Goal: Use online tool/utility: Use online tool/utility

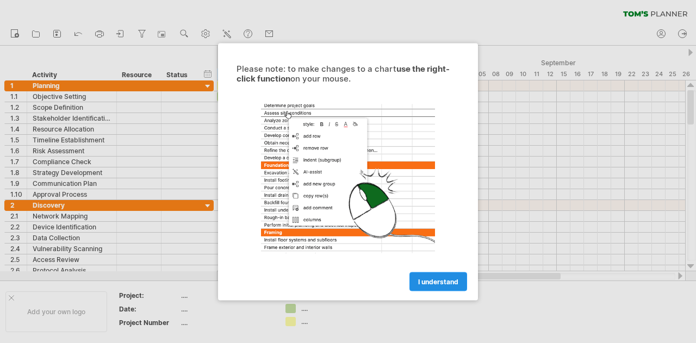
click at [429, 277] on span "I understand" at bounding box center [438, 281] width 40 height 8
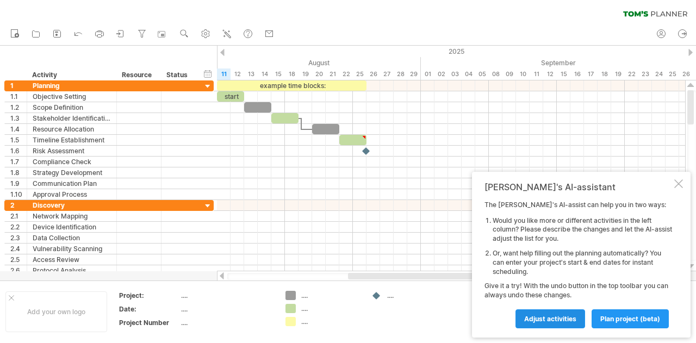
click at [549, 315] on span "Adjust activities" at bounding box center [550, 319] width 52 height 8
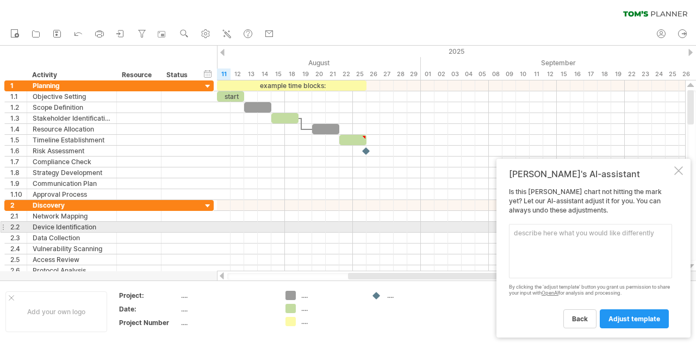
click at [627, 232] on textarea at bounding box center [590, 251] width 163 height 54
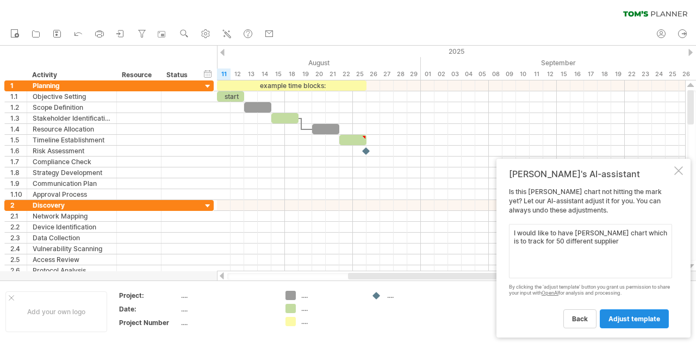
type textarea "I would like to have [PERSON_NAME] chart which is to track for 50 different sup…"
click at [649, 319] on span "adjust template" at bounding box center [634, 319] width 52 height 8
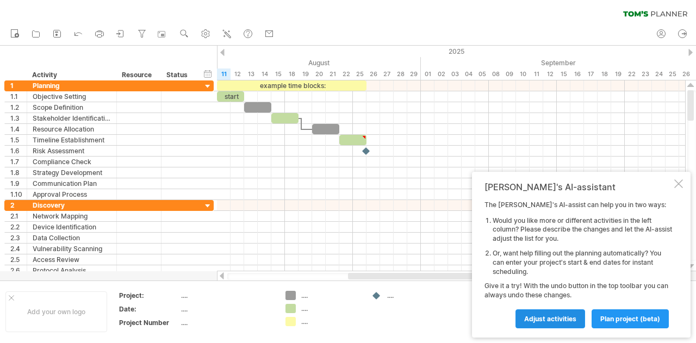
click at [573, 314] on link "Adjust activities" at bounding box center [550, 318] width 70 height 19
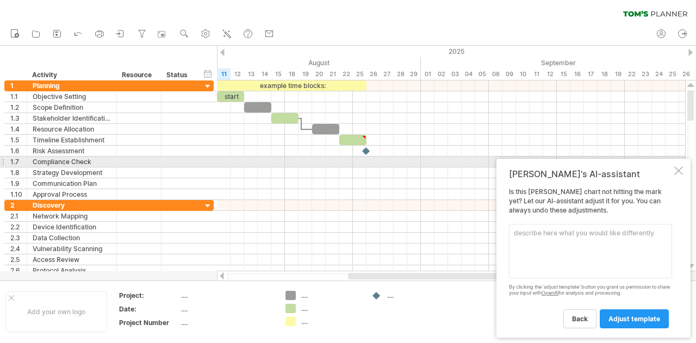
click at [678, 163] on div "[PERSON_NAME]'s AI-assistant Is this [PERSON_NAME] chart not hitting the mark y…" at bounding box center [593, 248] width 194 height 179
click at [678, 167] on div at bounding box center [678, 170] width 9 height 9
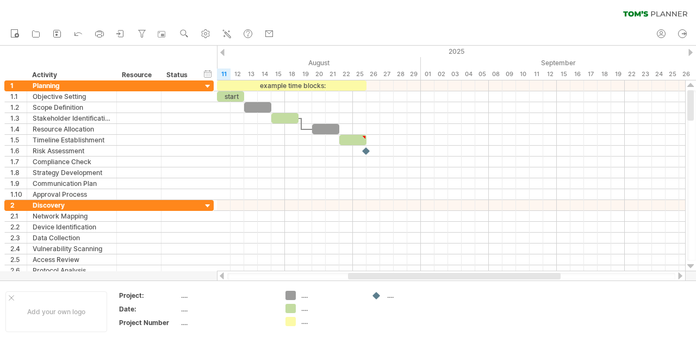
click at [633, 17] on div "clear filter reapply filter" at bounding box center [348, 11] width 696 height 23
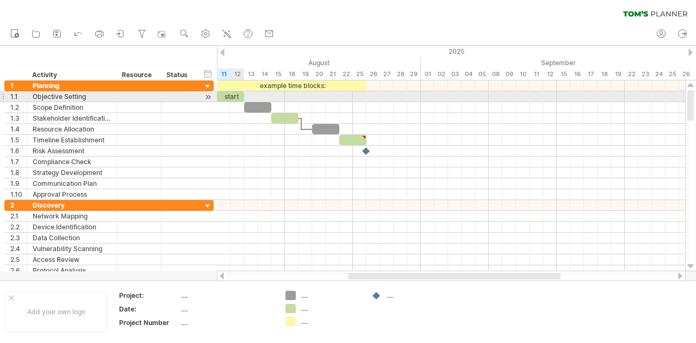
click at [234, 95] on div "start" at bounding box center [230, 96] width 27 height 10
click at [234, 95] on div "*****" at bounding box center [230, 96] width 27 height 10
